Goal: Check status

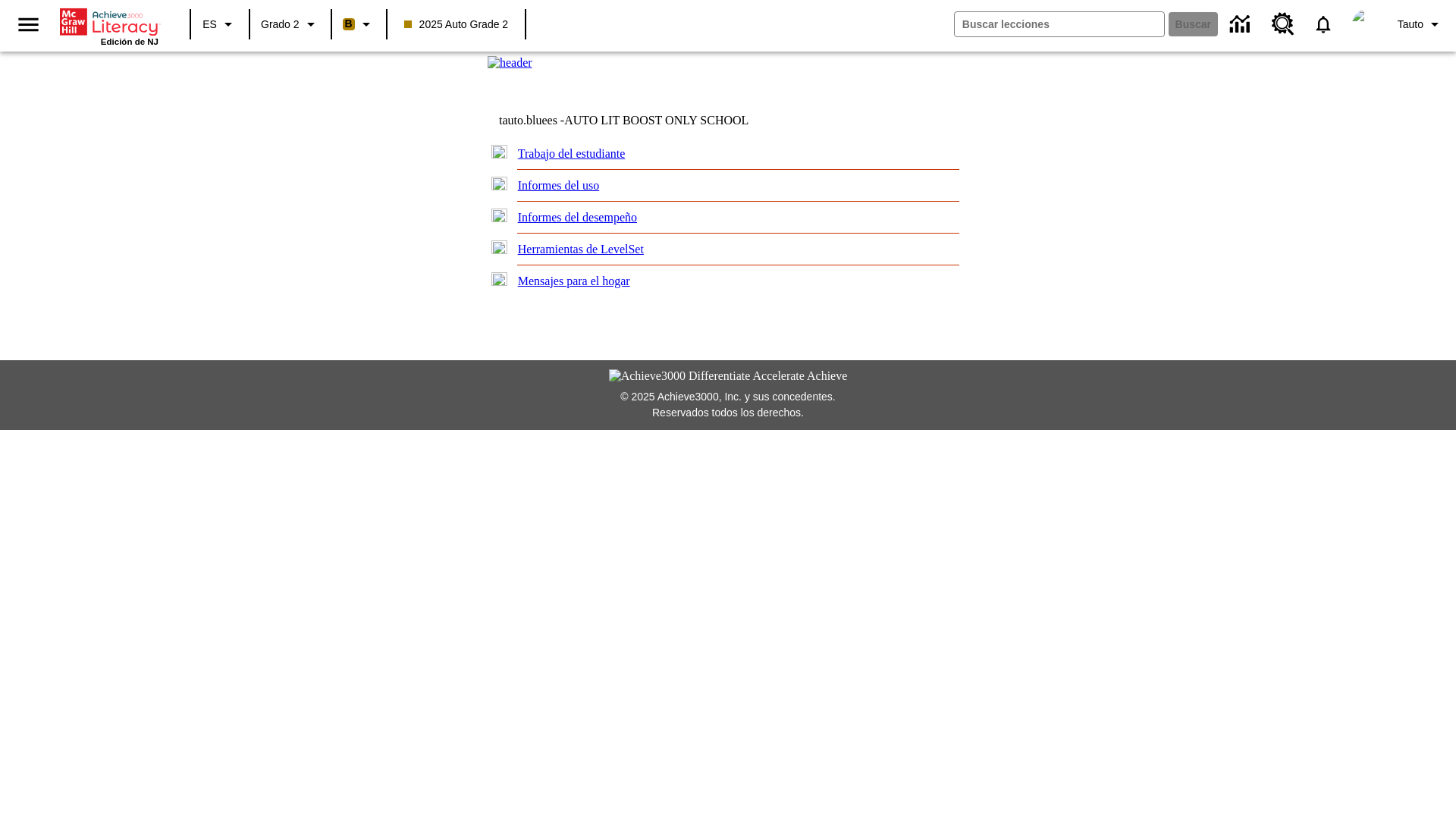
click at [592, 224] on link "Informes del desempeño" at bounding box center [577, 217] width 119 height 13
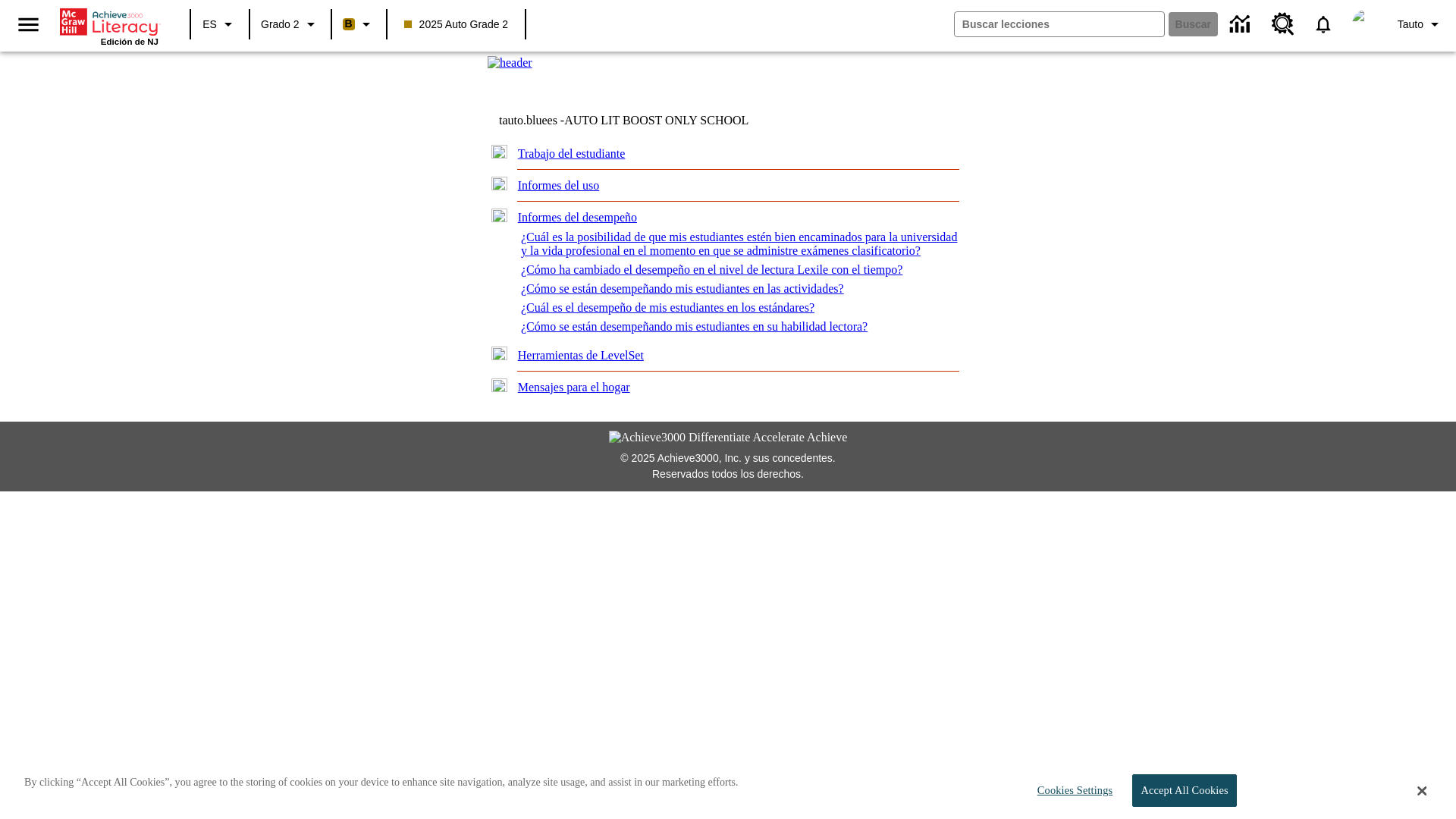
click at [693, 295] on link "¿Cómo se están desempeñando mis estudiantes en las actividades?" at bounding box center [682, 288] width 323 height 13
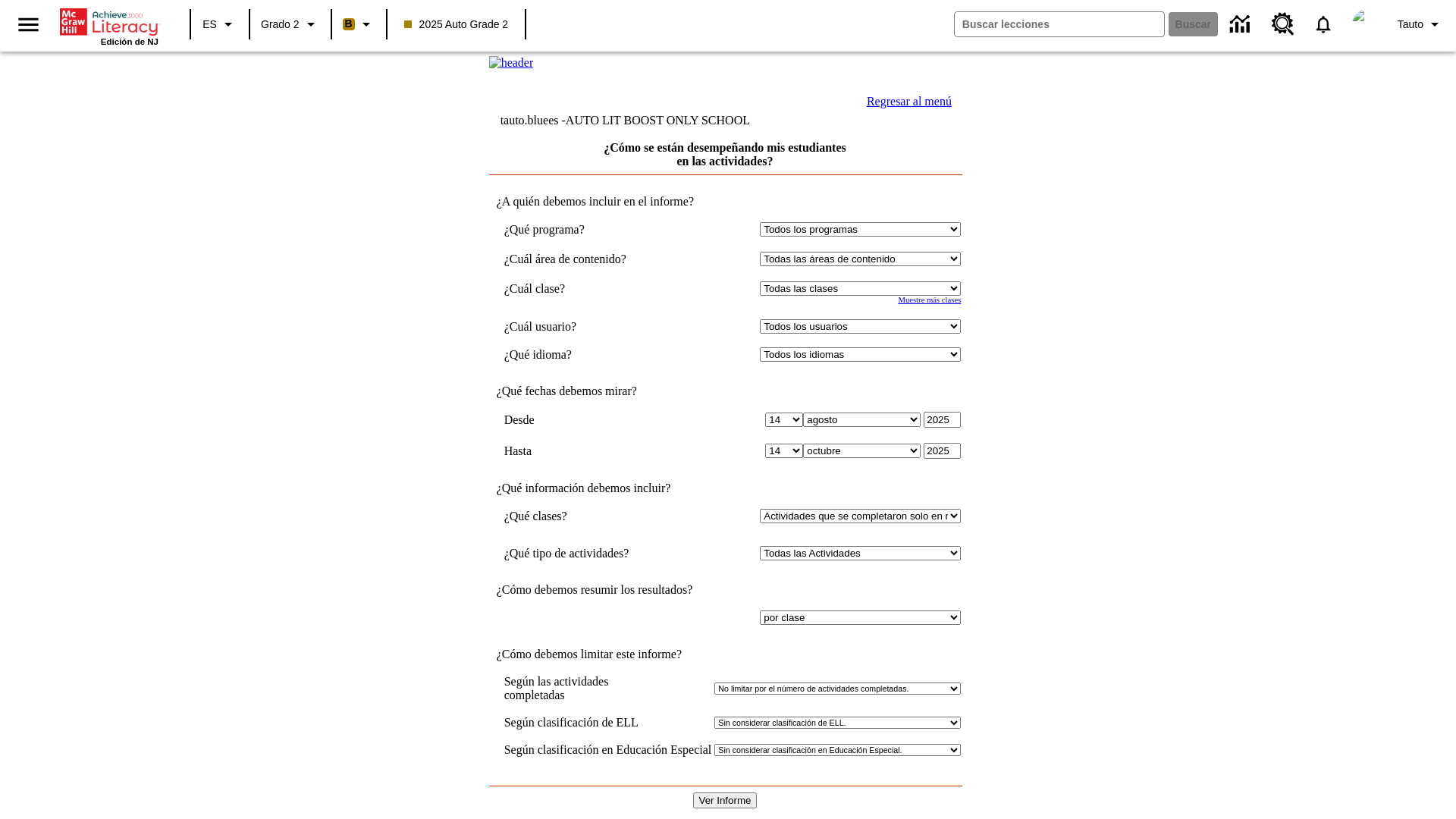
click at [725, 792] on input "Ver Informe" at bounding box center [725, 800] width 65 height 16
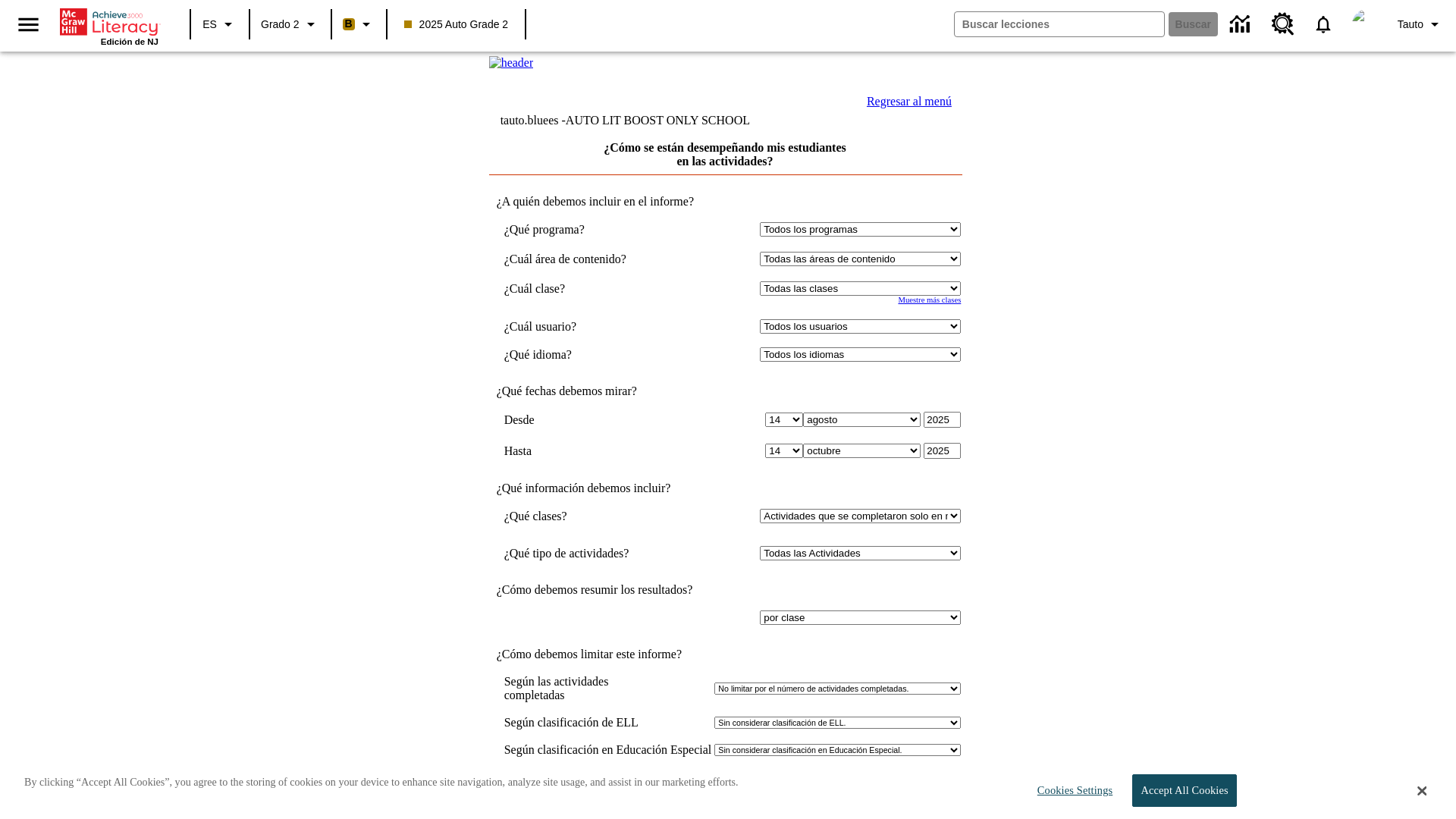
select select "21437111"
select select "4"
